Goal: Communication & Community: Answer question/provide support

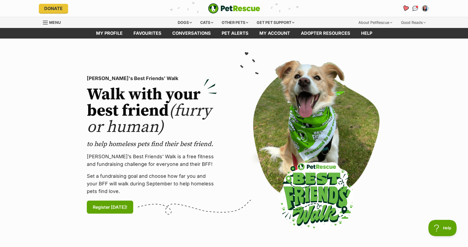
click at [405, 8] on icon "Favourites" at bounding box center [405, 8] width 7 height 6
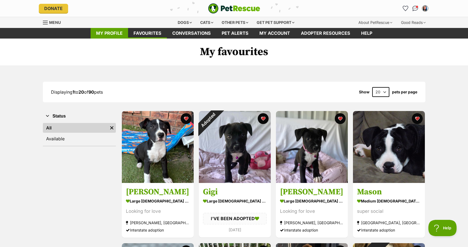
click at [121, 33] on link "My profile" at bounding box center [109, 33] width 37 height 11
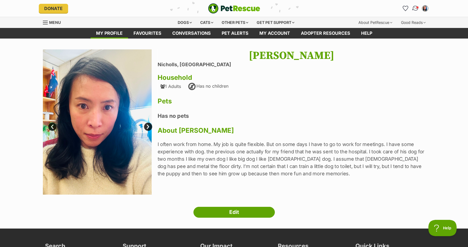
click at [413, 7] on link "Conversations" at bounding box center [414, 8] width 11 height 11
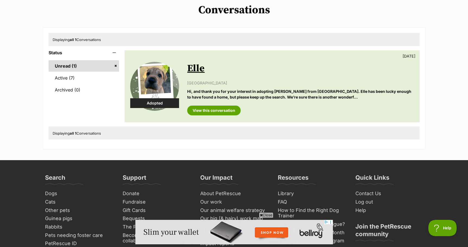
scroll to position [40, 0]
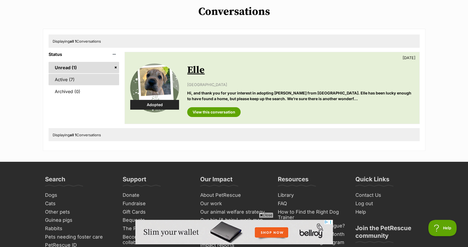
click at [73, 80] on link "Active (7)" at bounding box center [84, 79] width 71 height 11
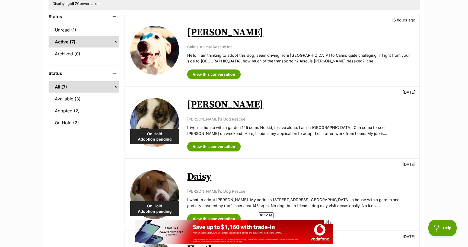
scroll to position [76, 0]
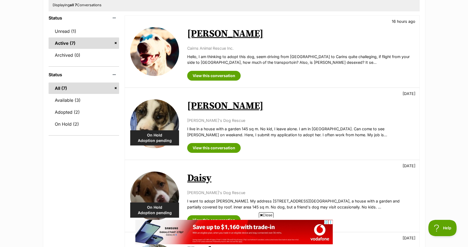
click at [159, 47] on img at bounding box center [154, 51] width 49 height 49
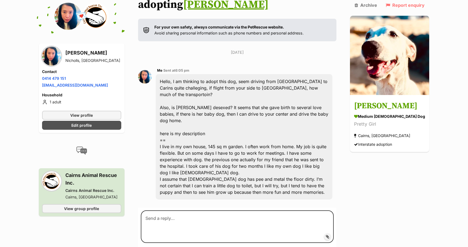
scroll to position [76, 0]
